Goal: Task Accomplishment & Management: Complete application form

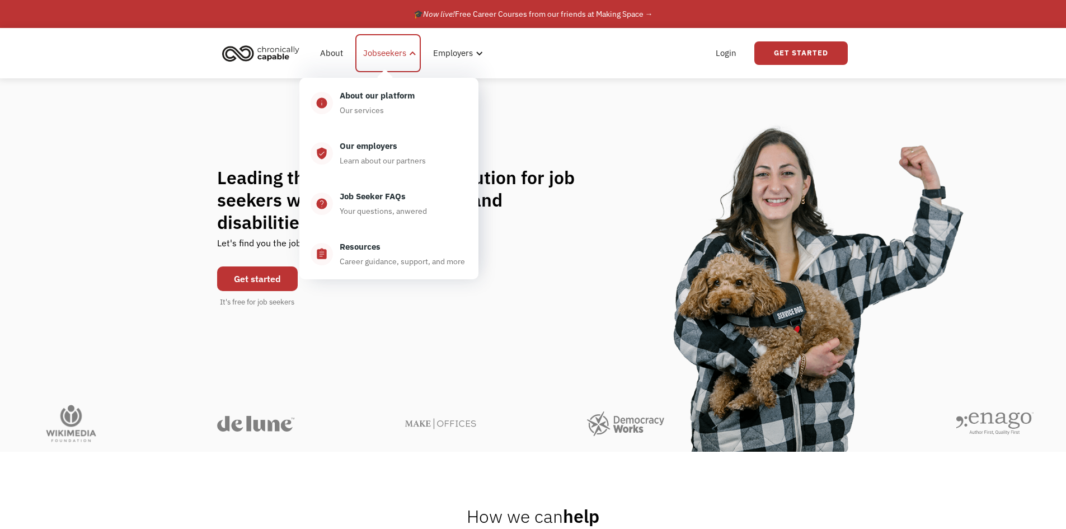
click at [386, 53] on div "Jobseekers" at bounding box center [384, 52] width 43 height 13
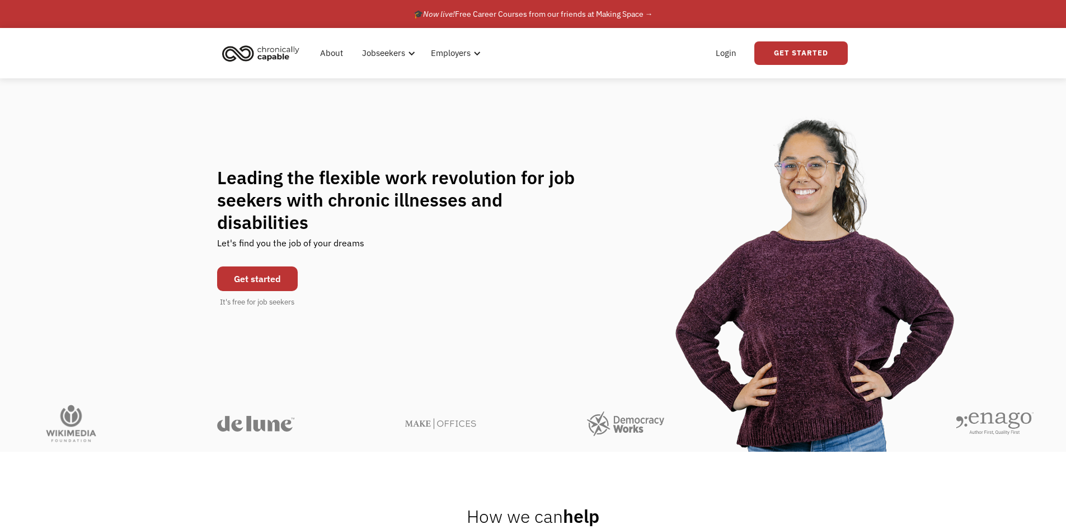
click at [251, 270] on link "Get started" at bounding box center [257, 278] width 81 height 25
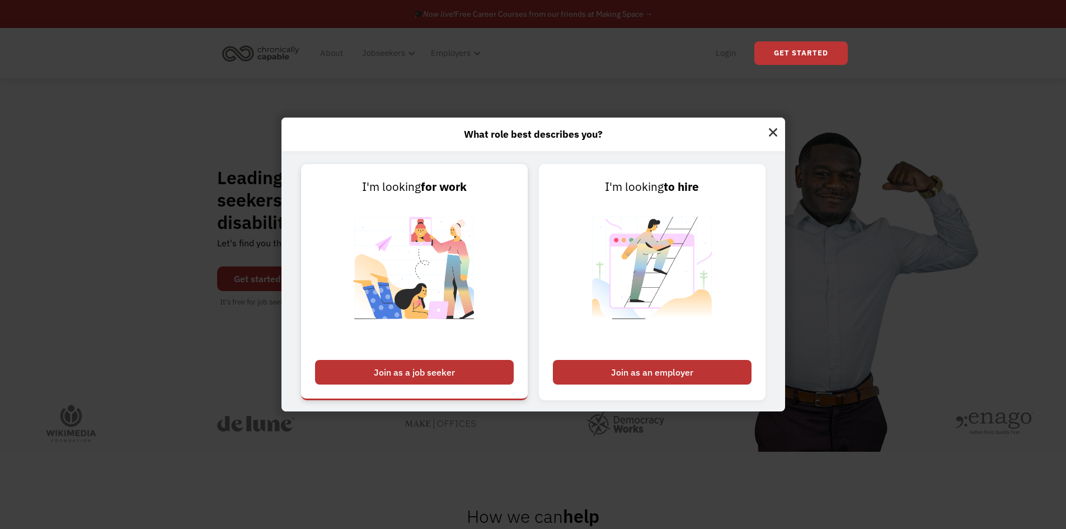
click at [394, 374] on div "Join as a job seeker" at bounding box center [414, 372] width 199 height 25
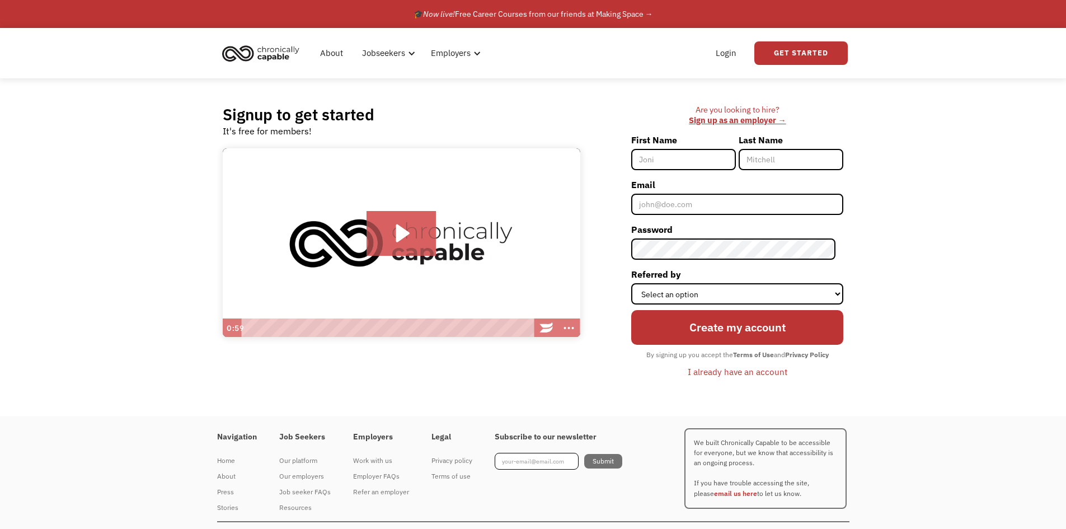
click at [694, 163] on input "First Name" at bounding box center [683, 159] width 105 height 21
type input "[PERSON_NAME]"
click at [765, 165] on input "Last Name" at bounding box center [791, 159] width 105 height 21
type input "[PERSON_NAME]"
click at [760, 204] on input "Email" at bounding box center [737, 204] width 212 height 21
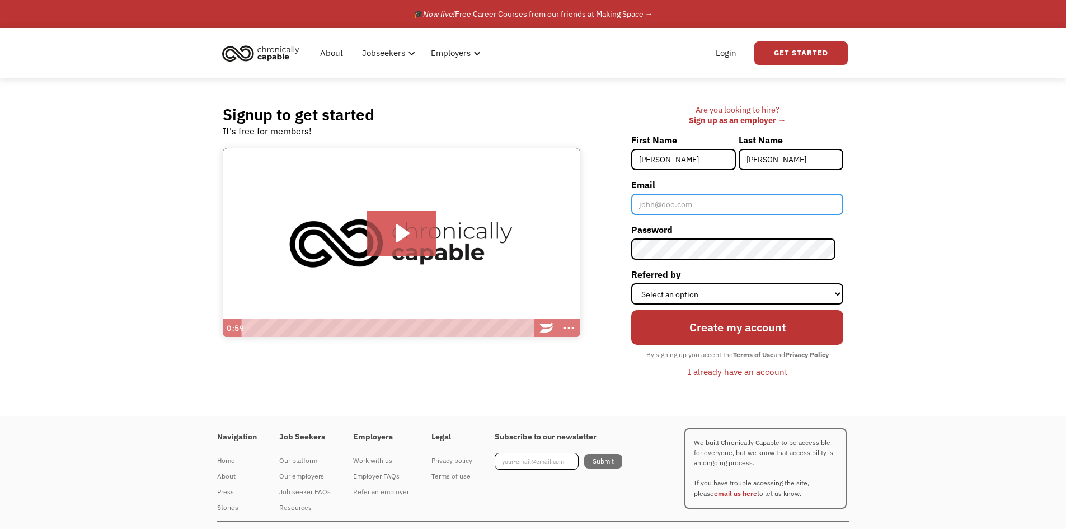
type input "[PERSON_NAME][EMAIL_ADDRESS][DOMAIN_NAME]"
drag, startPoint x: 651, startPoint y: 238, endPoint x: 871, endPoint y: 247, distance: 220.6
click at [871, 247] on div "Signup to get started It's free for members! Click for sound @keyframes VOLUME_…" at bounding box center [533, 246] width 1066 height 337
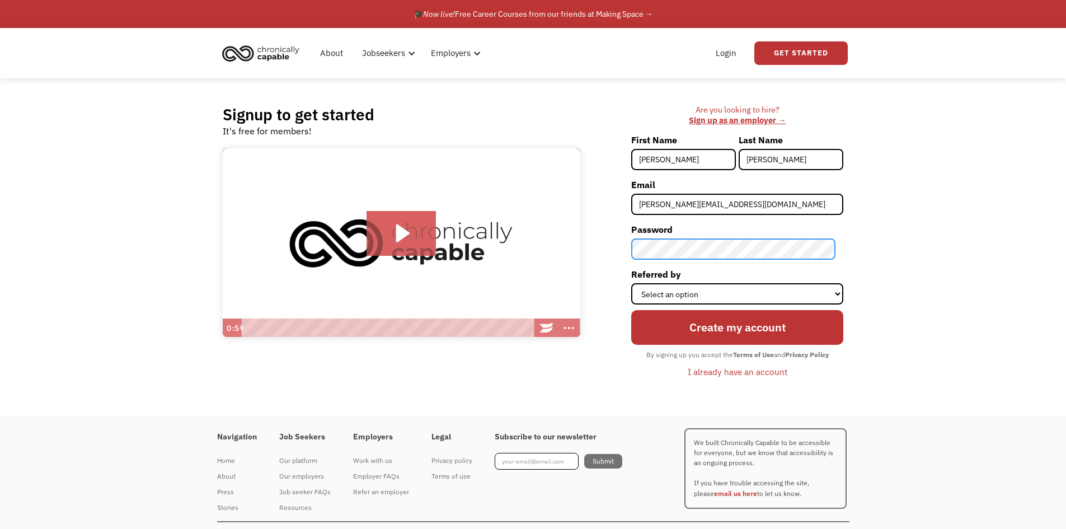
click at [603, 253] on div "Are you looking to hire? ‍ Sign up as an employer → First Name melissa Last Nam…" at bounding box center [717, 247] width 252 height 284
click at [868, 95] on div "Signup to get started It's free for members! Click for sound @keyframes VOLUME_…" at bounding box center [533, 246] width 1066 height 337
click at [721, 370] on div "I already have an account" at bounding box center [738, 371] width 100 height 13
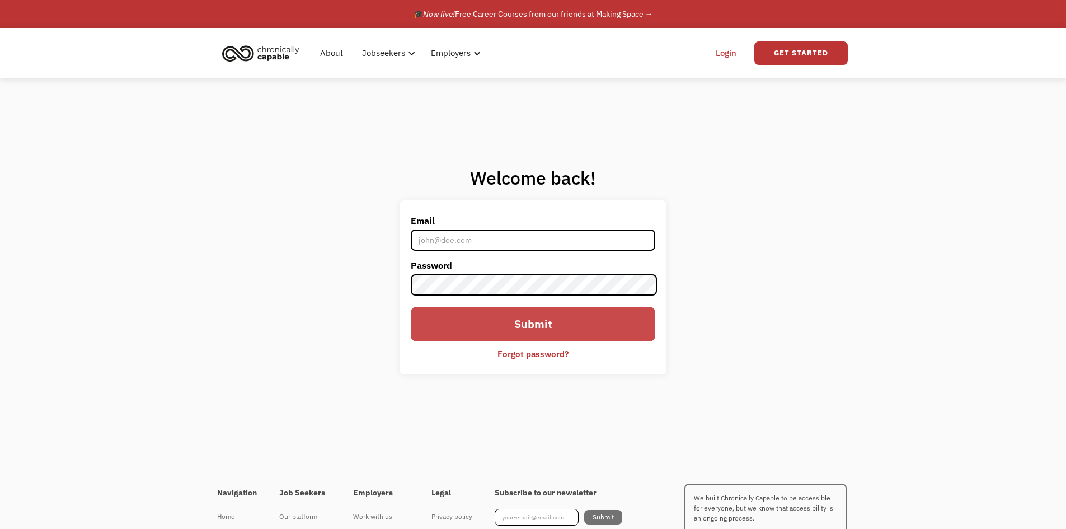
type input "[PERSON_NAME][EMAIL_ADDRESS][DOMAIN_NAME]"
click at [529, 329] on input "Submit" at bounding box center [533, 324] width 244 height 35
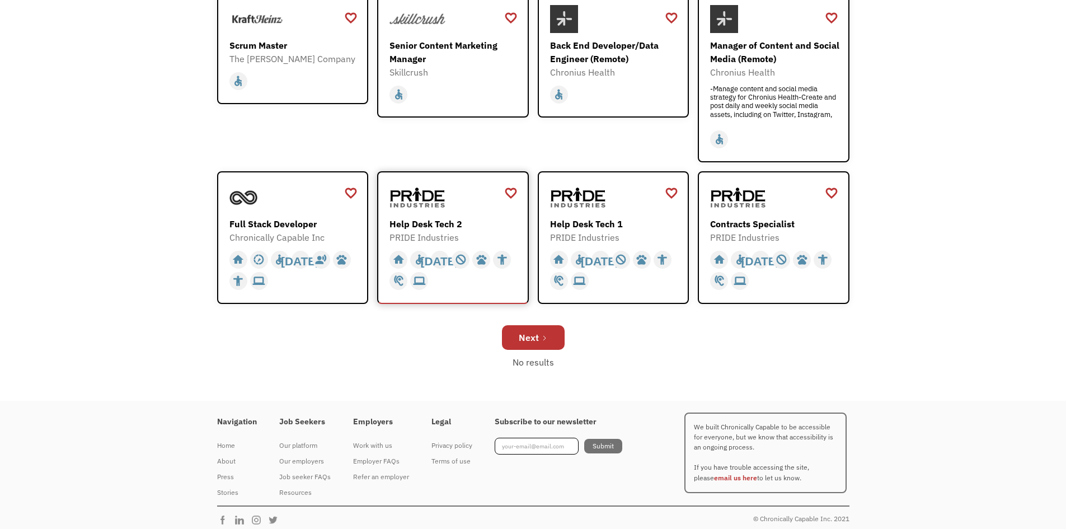
scroll to position [354, 0]
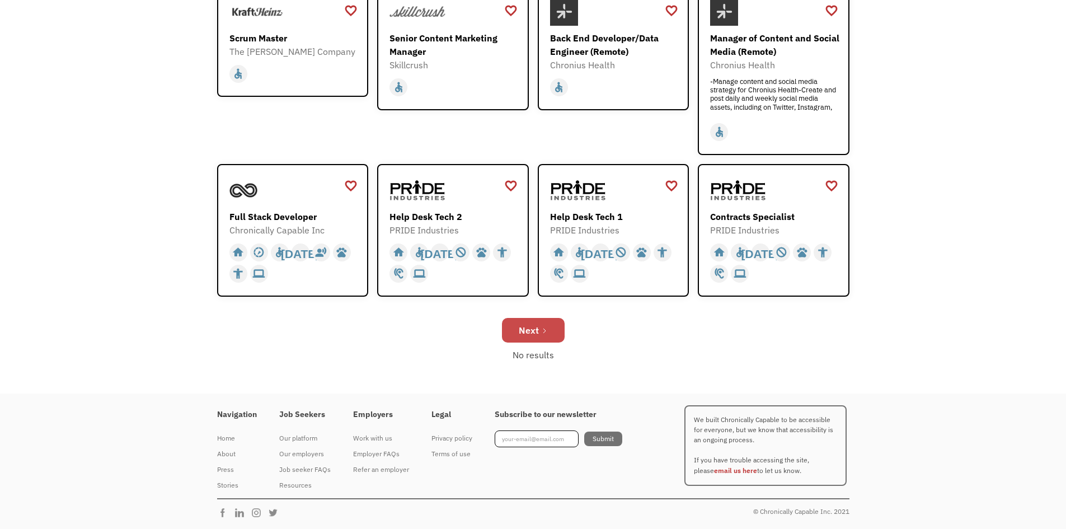
click at [525, 331] on div "Next" at bounding box center [529, 329] width 20 height 13
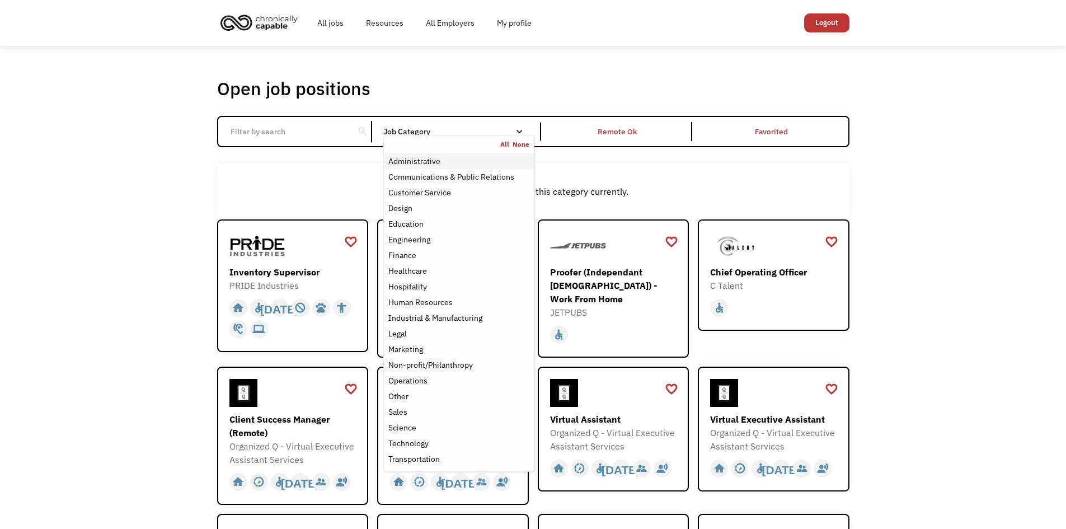
click at [421, 163] on div "Administrative" at bounding box center [414, 160] width 52 height 13
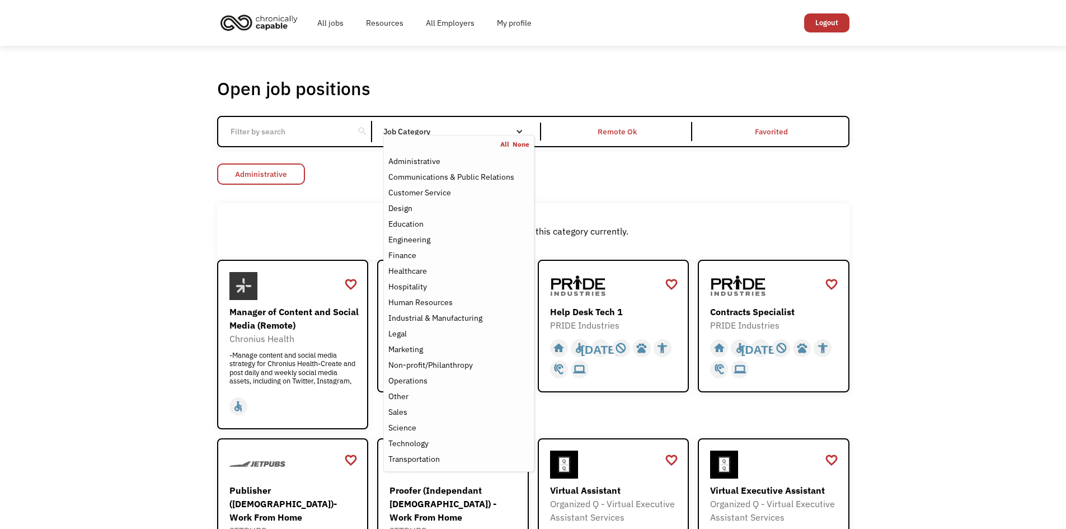
click at [280, 178] on link "Administrative" at bounding box center [261, 173] width 88 height 21
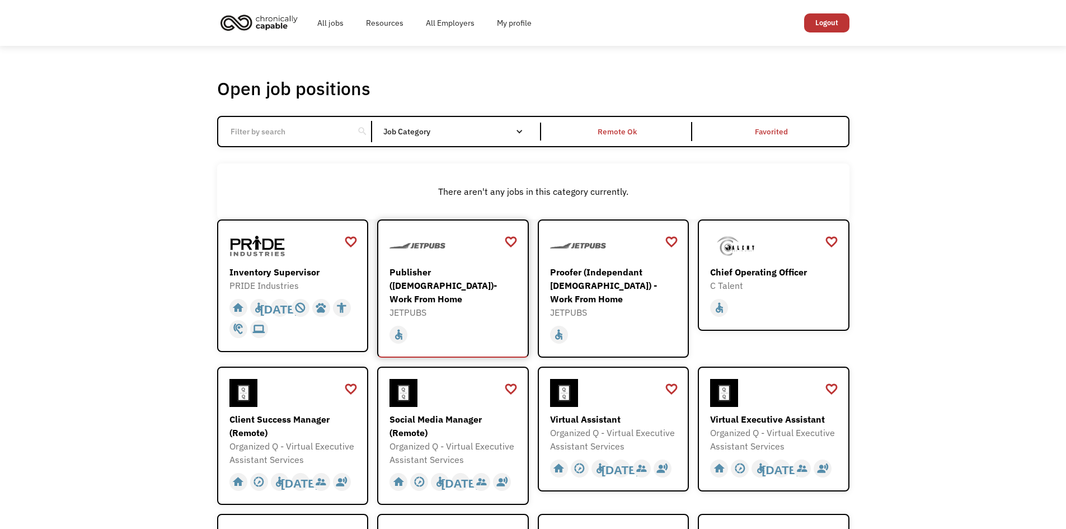
click at [479, 306] on div "JETPUBS" at bounding box center [454, 312] width 130 height 13
click at [584, 282] on div "Proofer (Independant [DEMOGRAPHIC_DATA]) - Work From Home" at bounding box center [615, 285] width 130 height 40
click at [309, 412] on div "Client Success Manager (Remote)" at bounding box center [294, 425] width 130 height 27
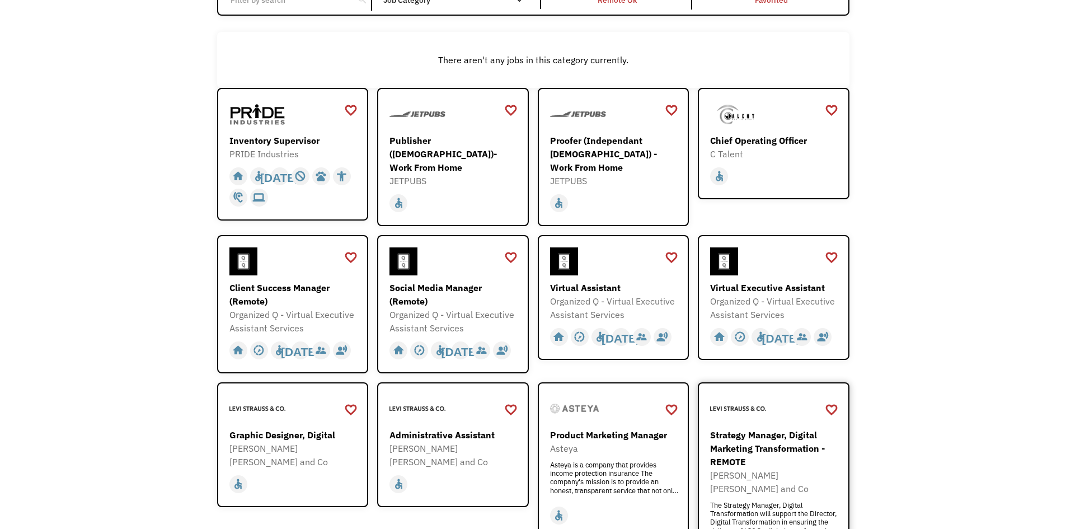
scroll to position [112, 0]
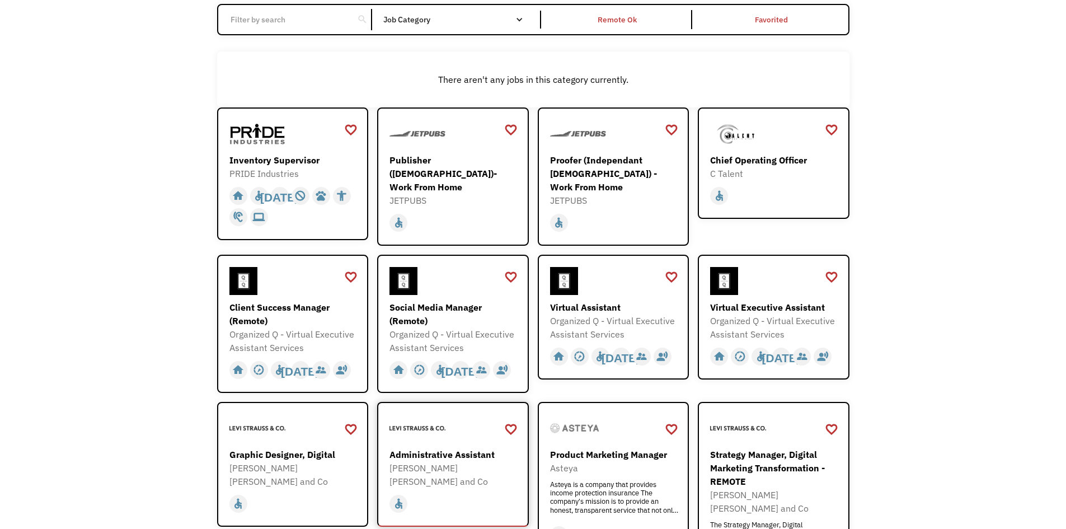
click at [447, 448] on div "Administrative Assistant" at bounding box center [454, 454] width 130 height 13
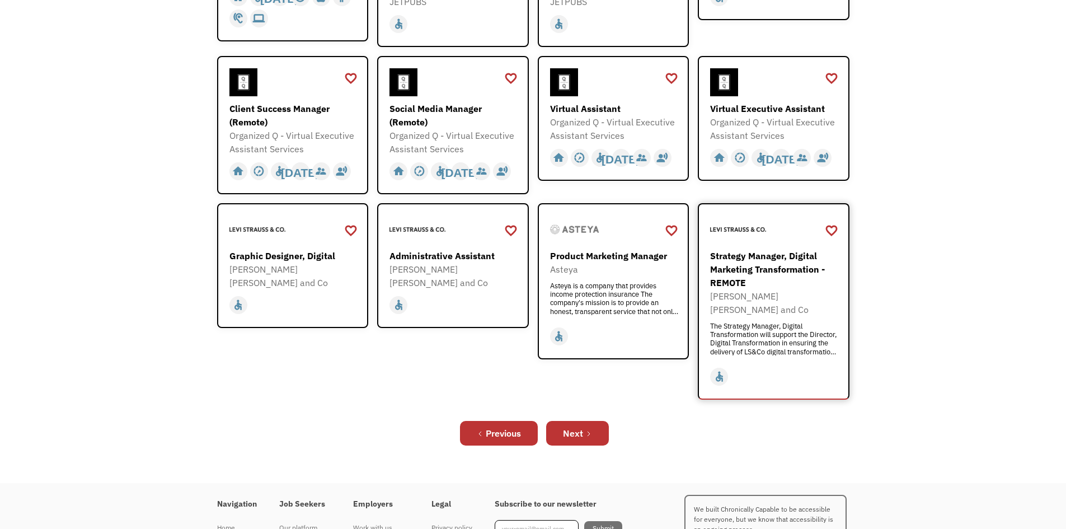
scroll to position [336, 0]
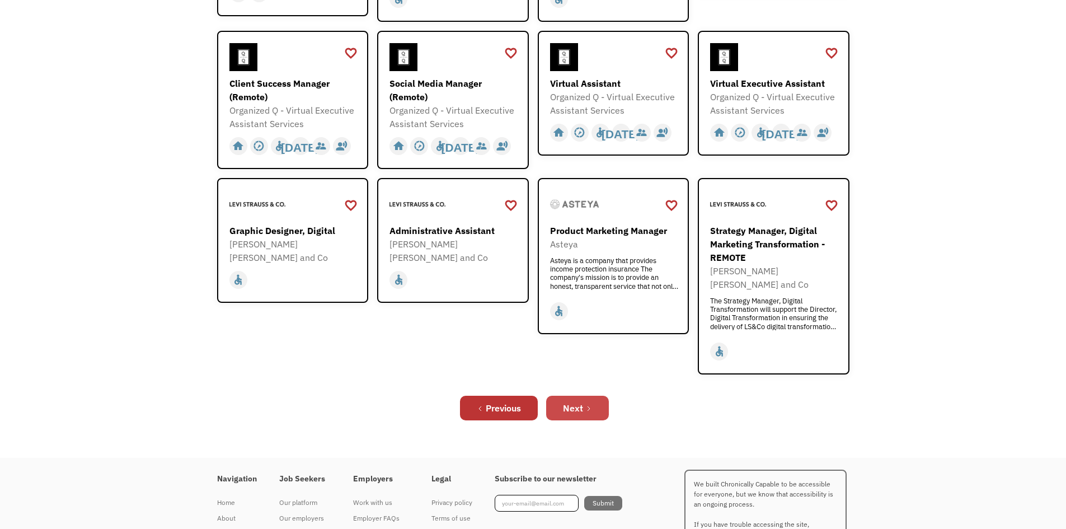
click at [567, 401] on div "Next" at bounding box center [573, 407] width 20 height 13
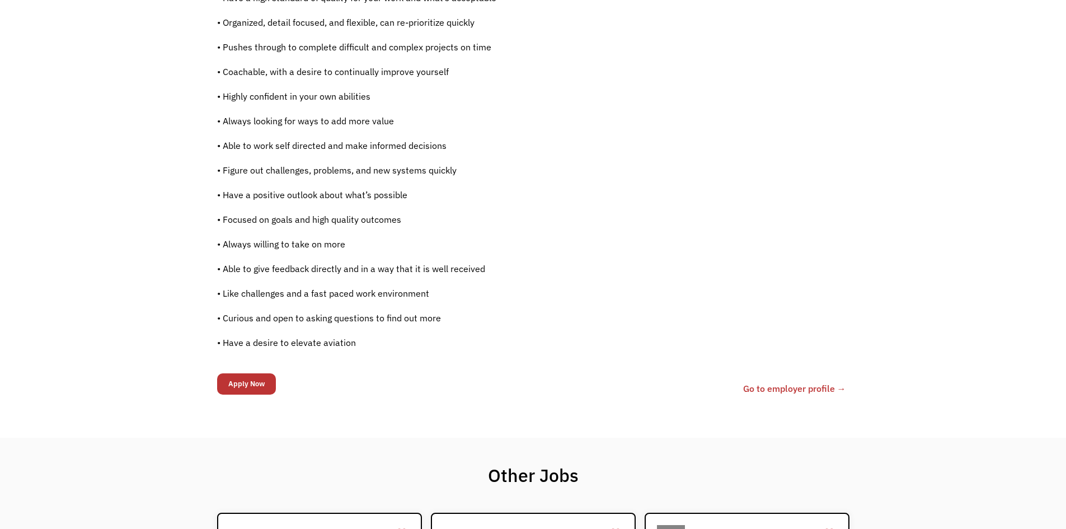
scroll to position [560, 0]
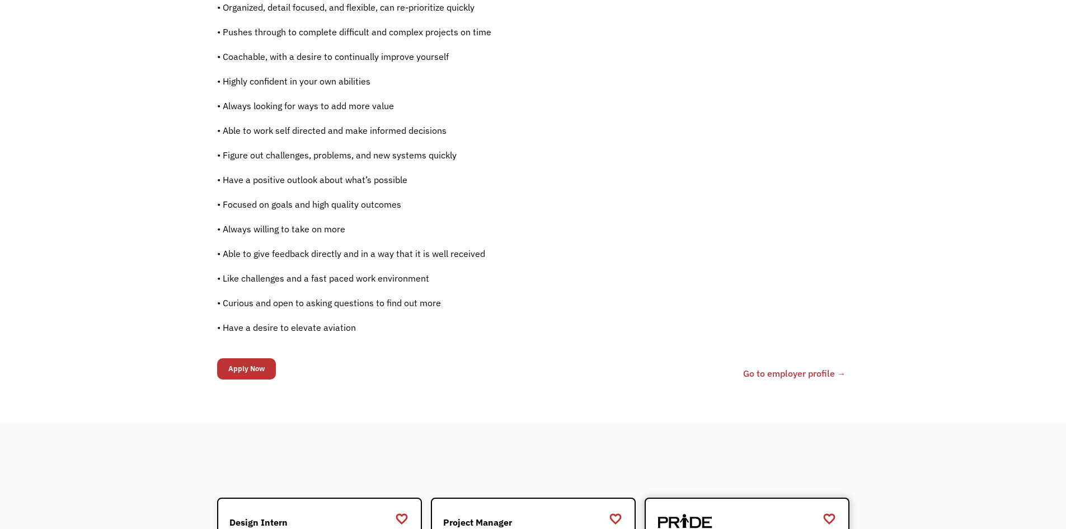
scroll to position [727, 0]
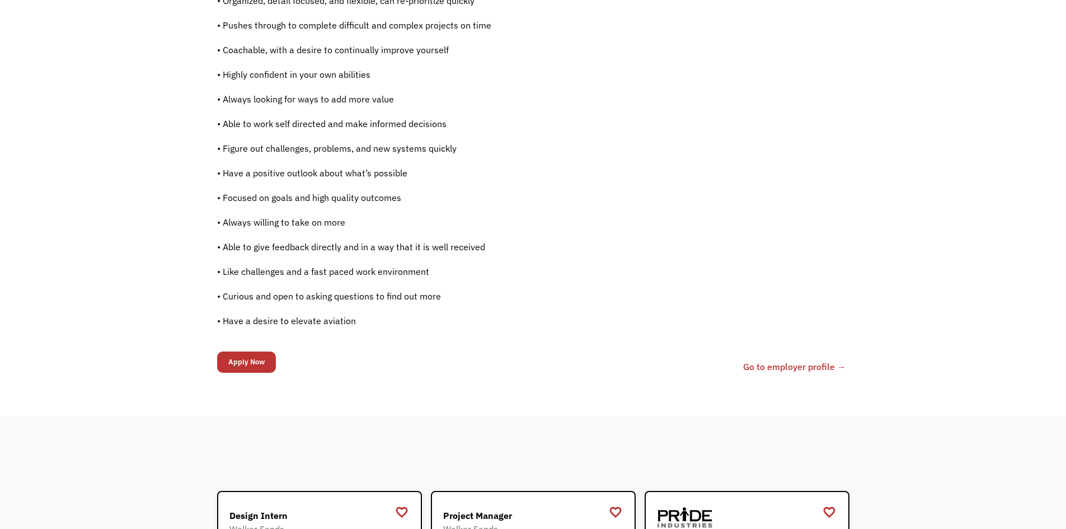
click at [791, 367] on link "Go to employer profile →" at bounding box center [794, 366] width 103 height 13
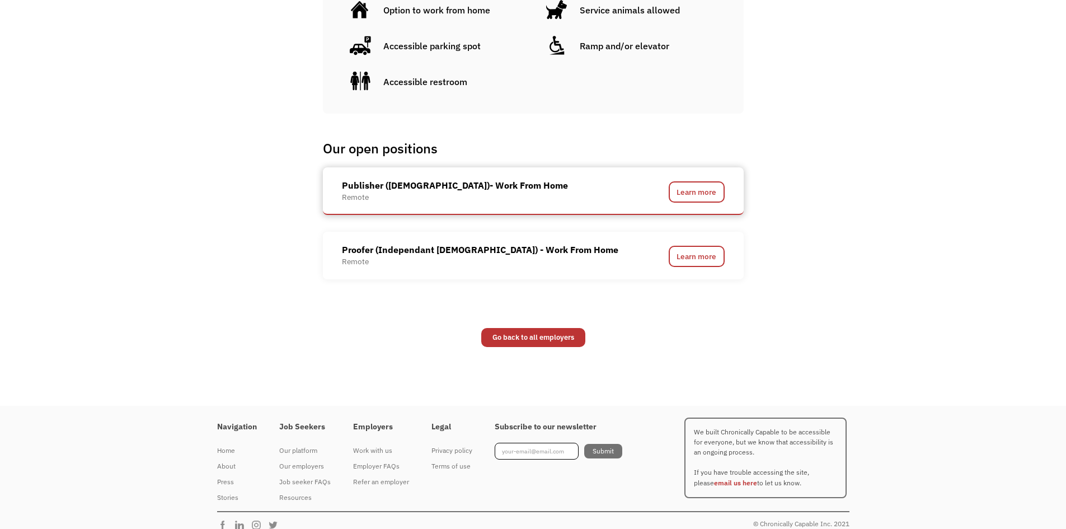
scroll to position [783, 0]
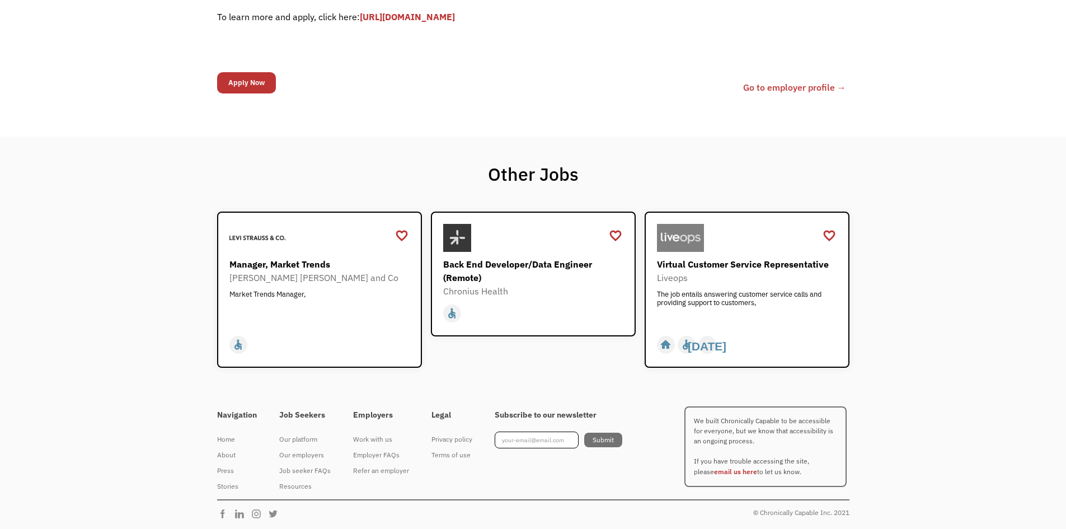
scroll to position [446, 0]
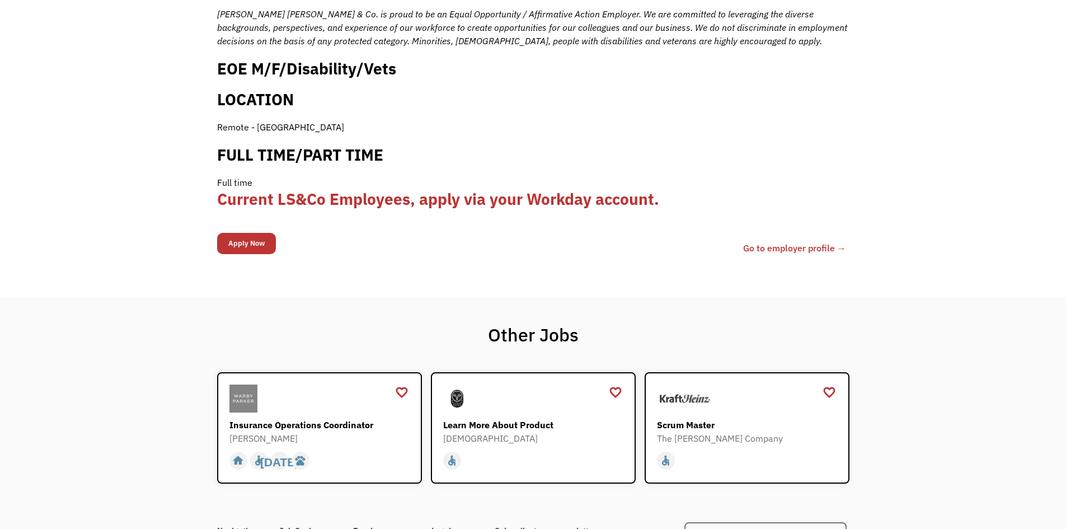
scroll to position [1175, 0]
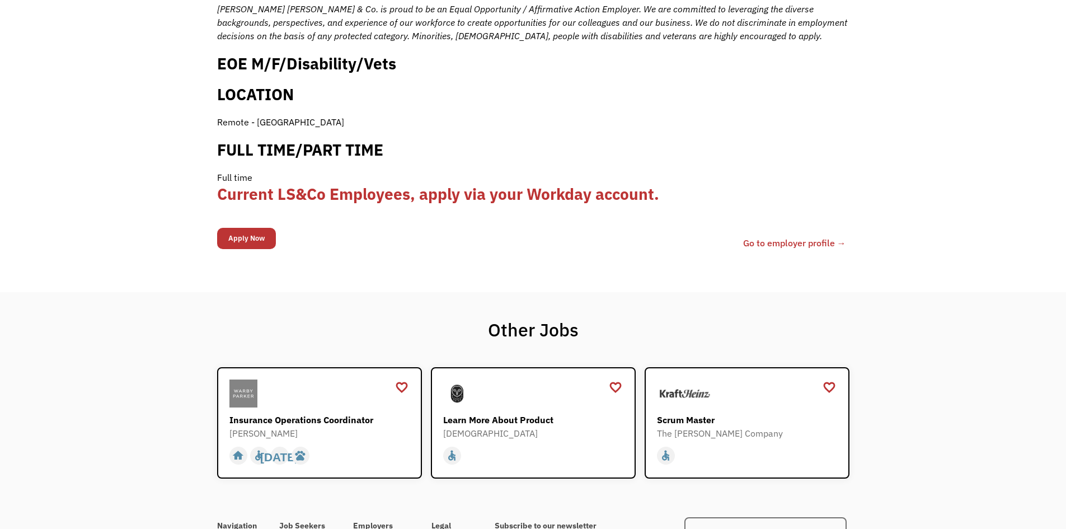
click at [792, 236] on link "Go to employer profile →" at bounding box center [794, 242] width 103 height 13
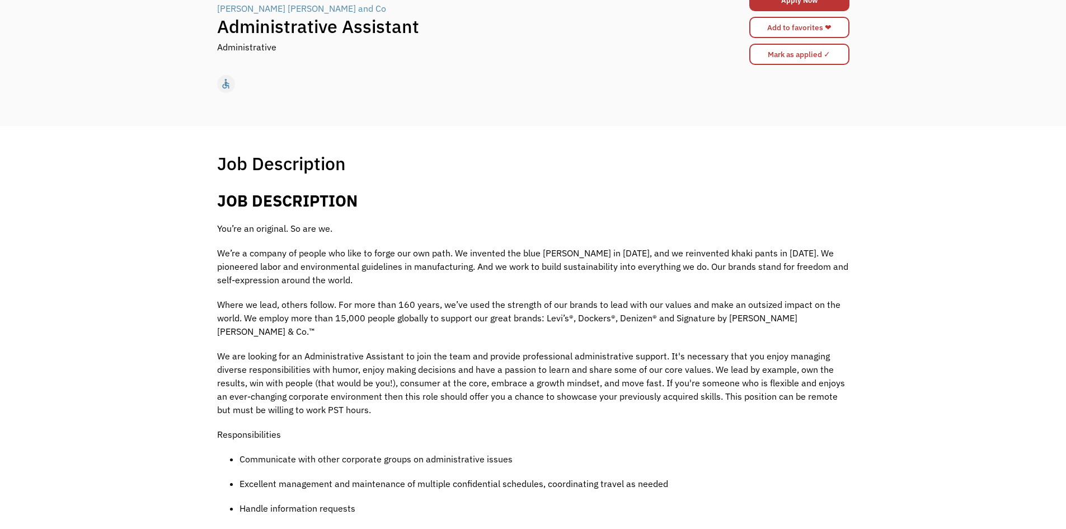
scroll to position [0, 0]
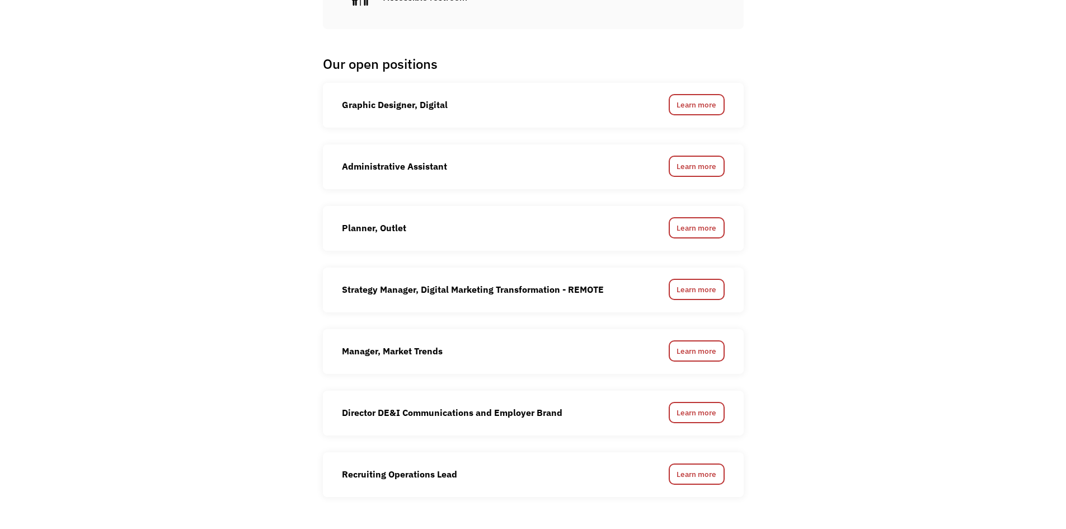
scroll to position [895, 0]
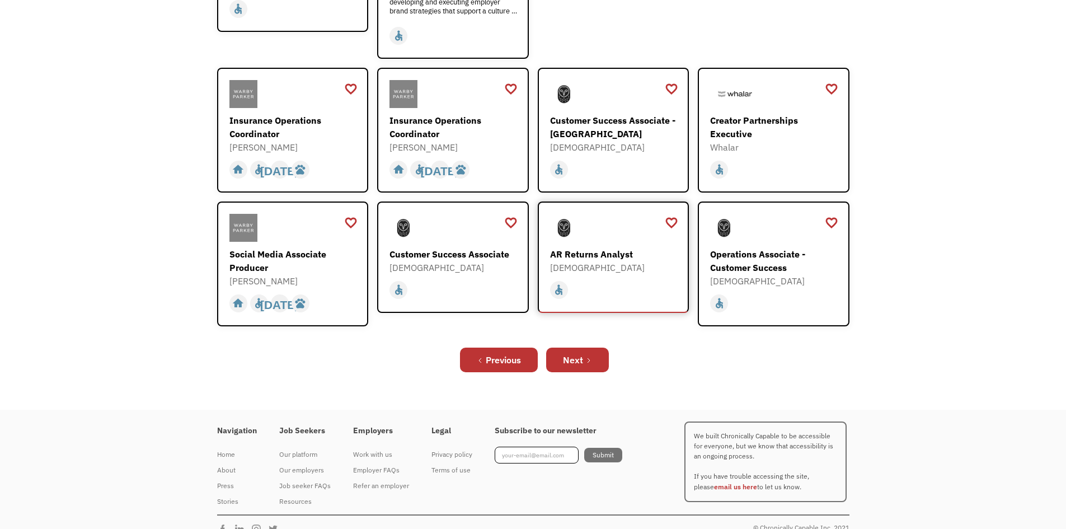
scroll to position [360, 0]
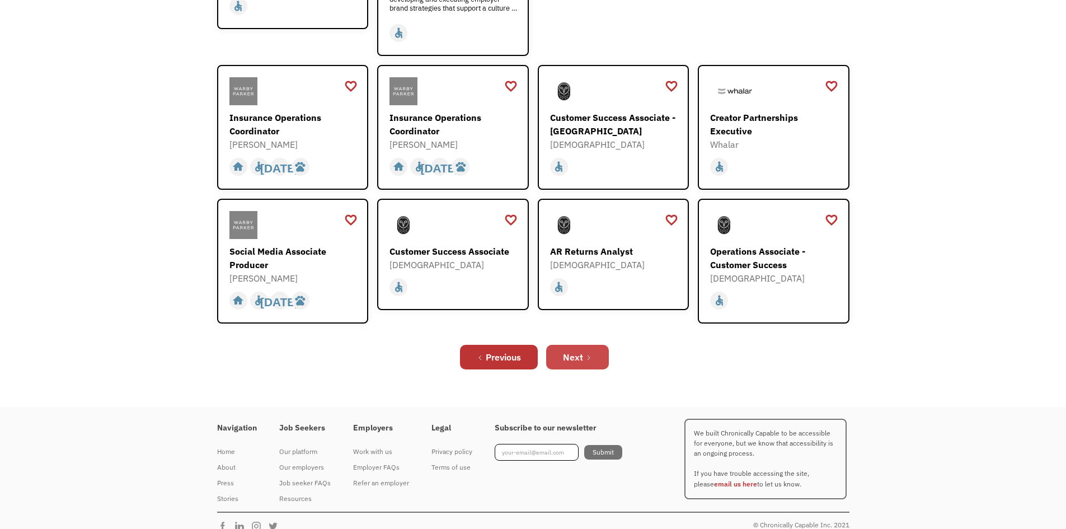
click at [581, 350] on div "Next" at bounding box center [573, 356] width 20 height 13
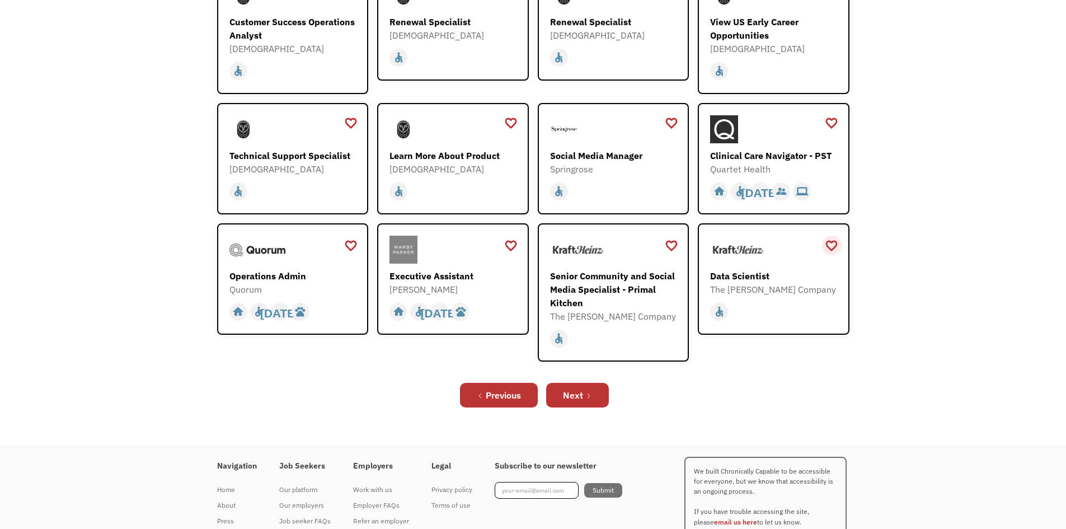
scroll to position [280, 0]
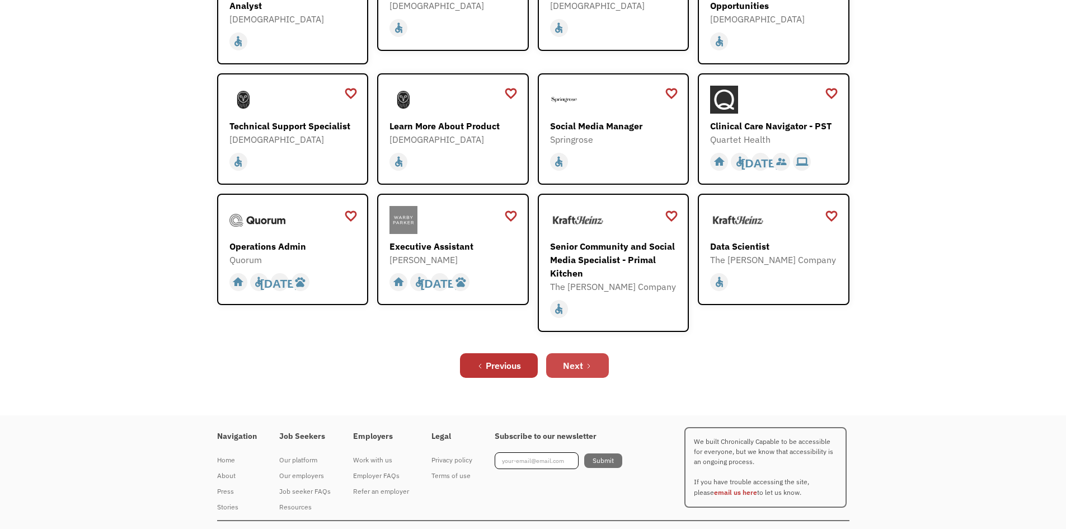
click at [574, 369] on div "Next" at bounding box center [573, 365] width 20 height 13
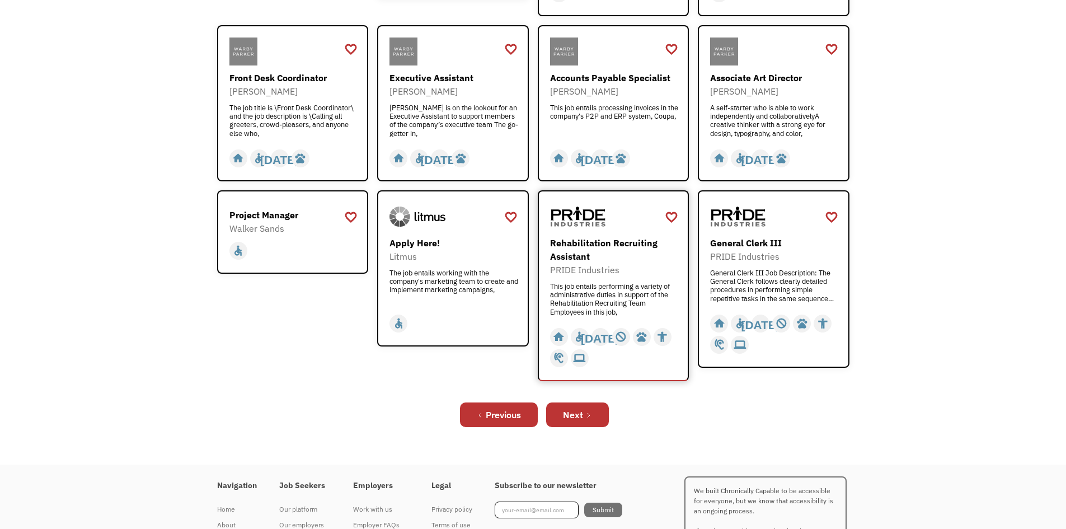
scroll to position [336, 0]
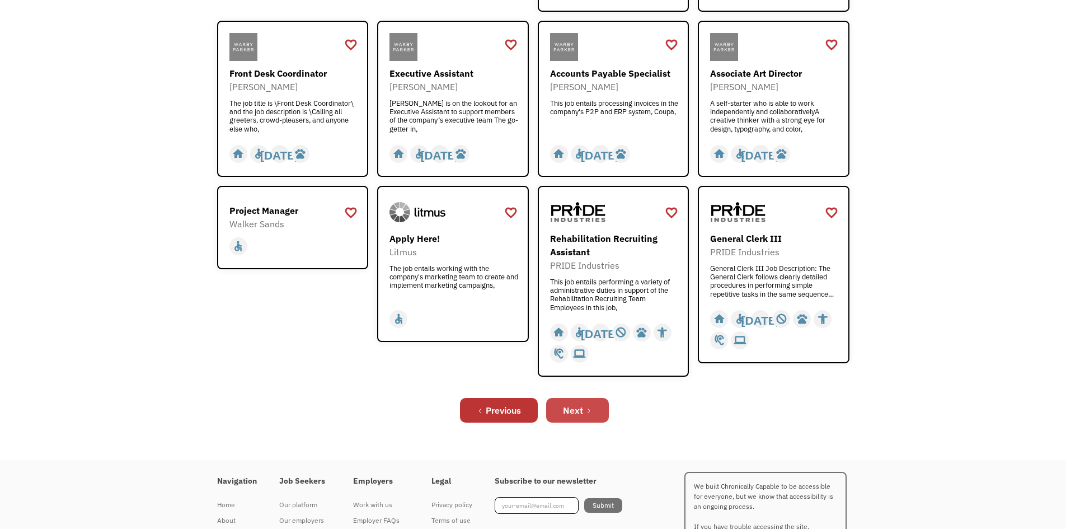
click at [587, 407] on link "Next" at bounding box center [577, 410] width 63 height 25
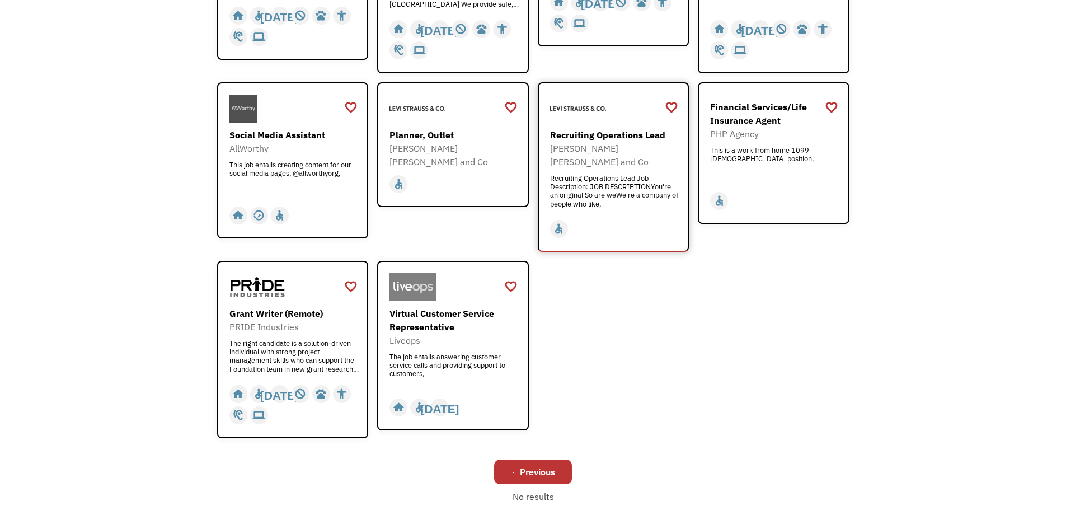
scroll to position [448, 0]
